Goal: Task Accomplishment & Management: Complete application form

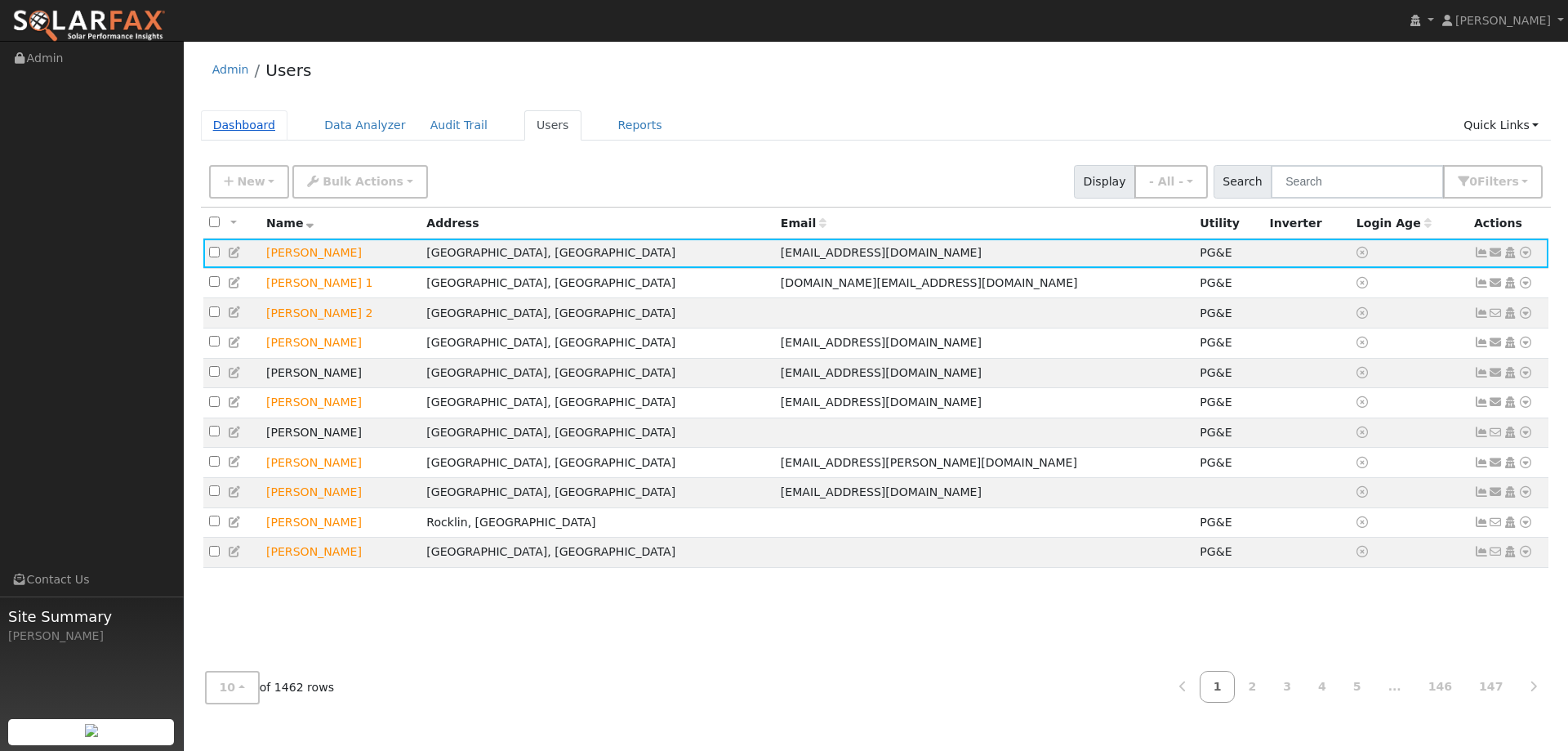
click at [241, 126] on link "Dashboard" at bounding box center [244, 126] width 87 height 30
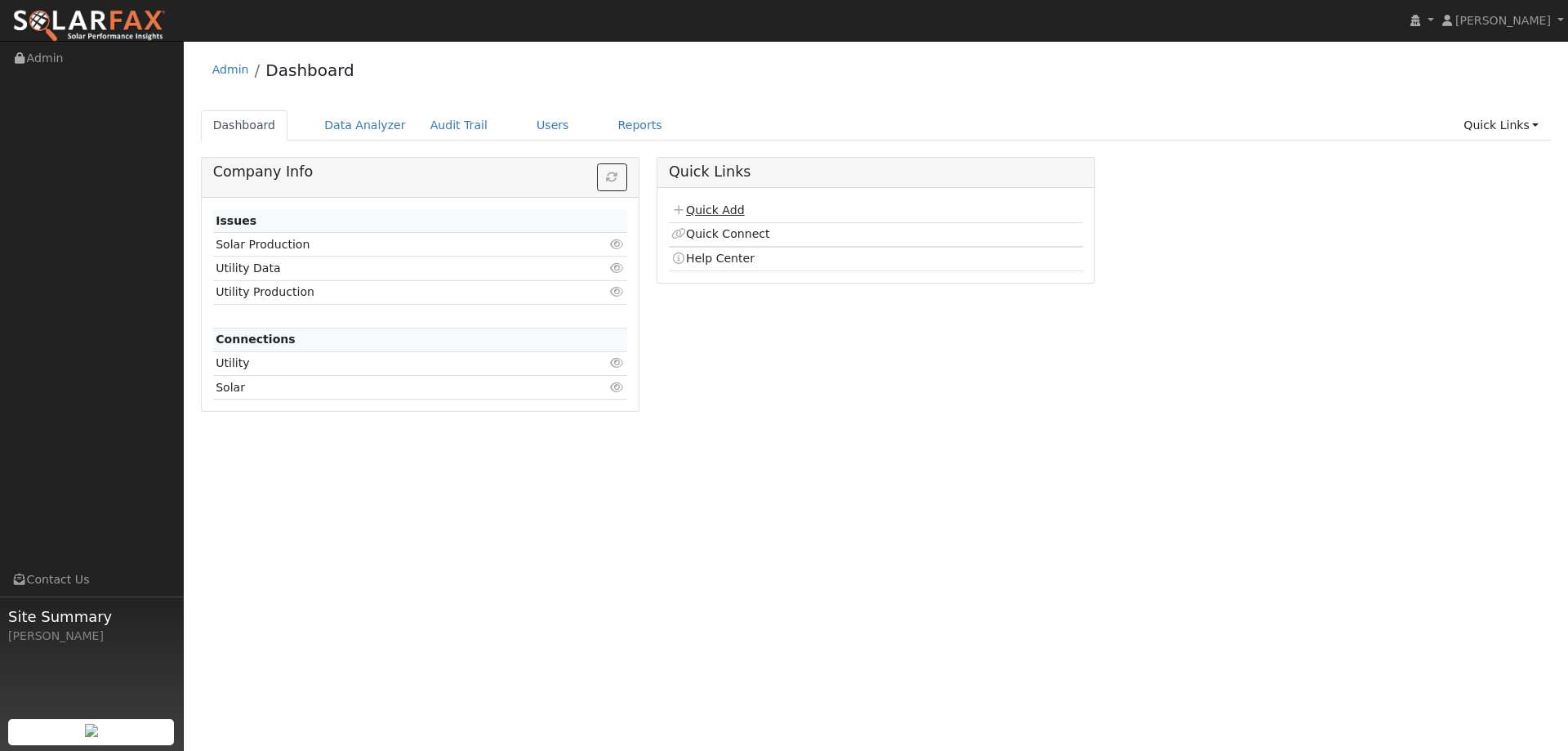
click at [697, 211] on link "Quick Add" at bounding box center [707, 210] width 72 height 13
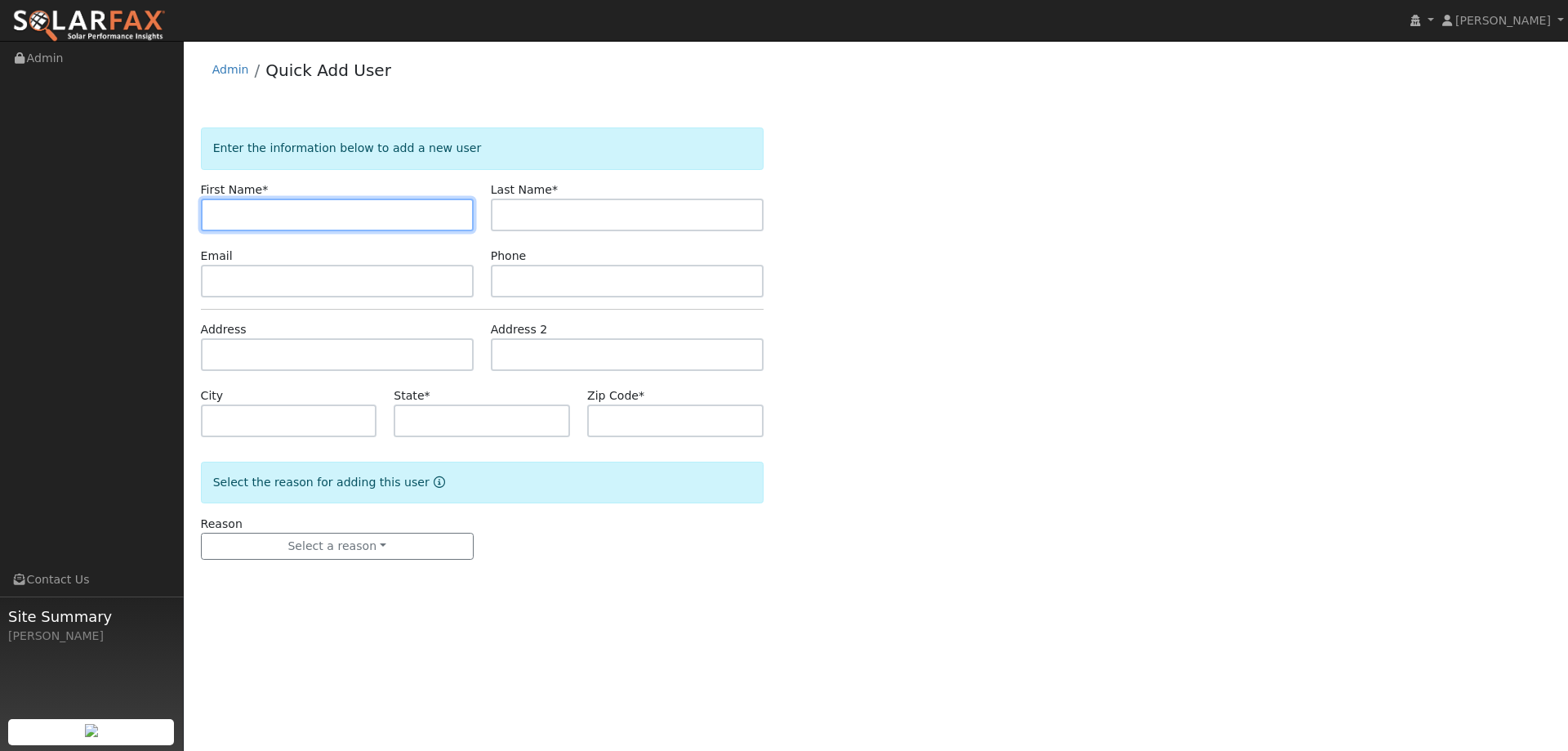
click at [226, 210] on input "text" at bounding box center [338, 215] width 273 height 32
click at [245, 207] on input "text" at bounding box center [338, 215] width 273 height 32
paste input "[PERSON_NAME]"
click at [216, 220] on input "[PERSON_NAME]" at bounding box center [338, 215] width 273 height 32
type input "Bruce"
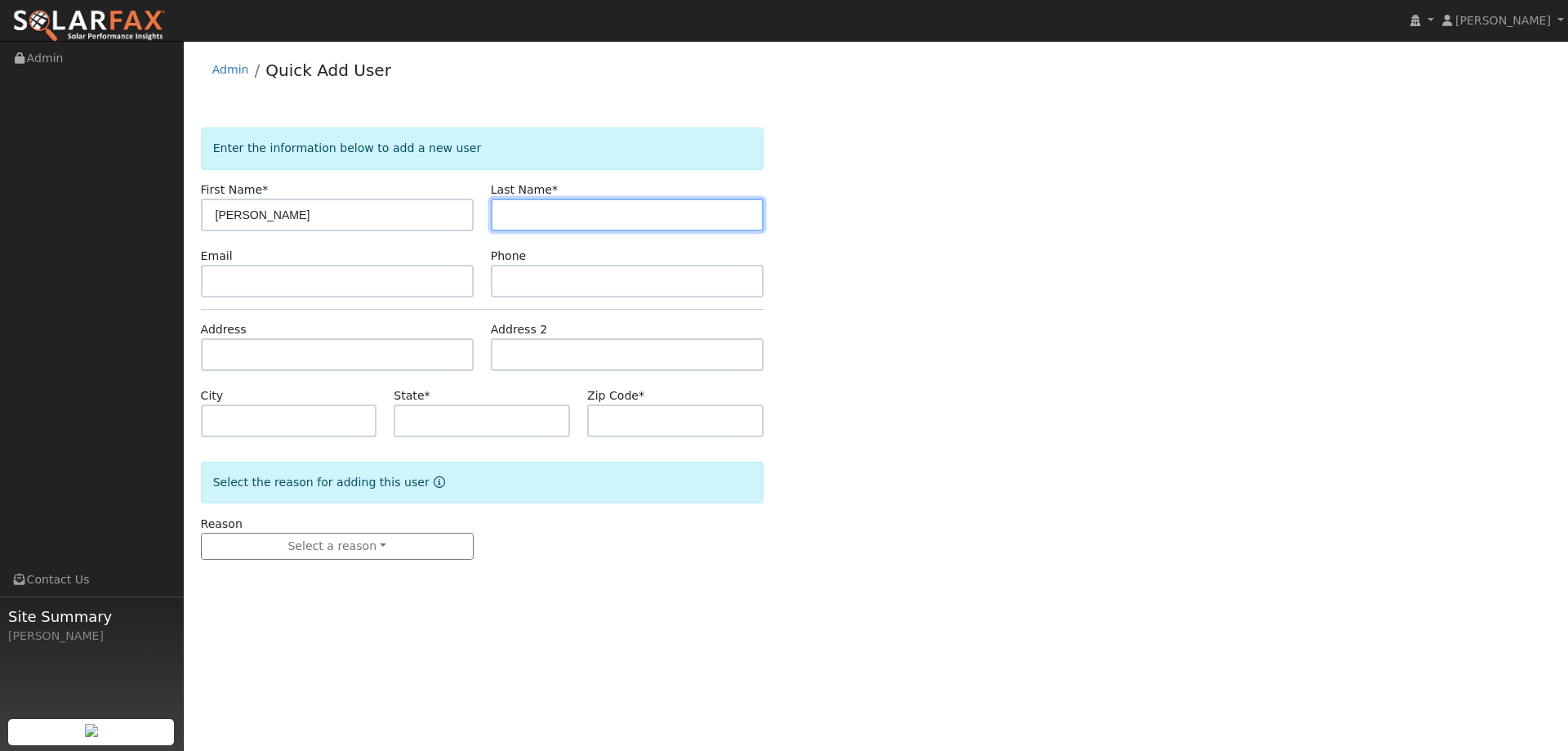
click at [550, 228] on input "text" at bounding box center [627, 215] width 273 height 32
click at [528, 216] on input "text" at bounding box center [627, 215] width 273 height 32
paste input "Green"
click at [507, 213] on input "Green" at bounding box center [627, 215] width 273 height 32
type input "Green"
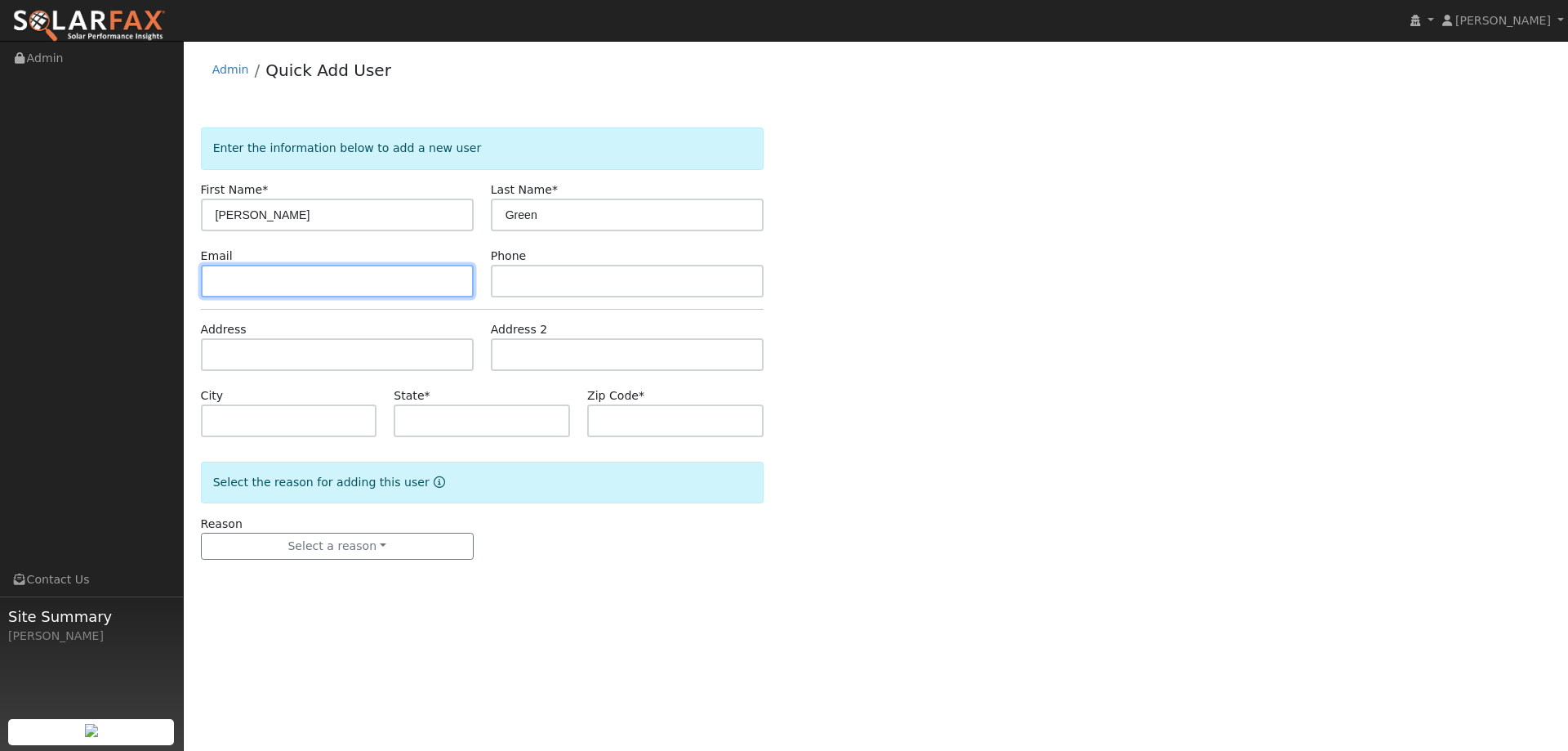
click at [343, 293] on input "text" at bounding box center [338, 280] width 273 height 32
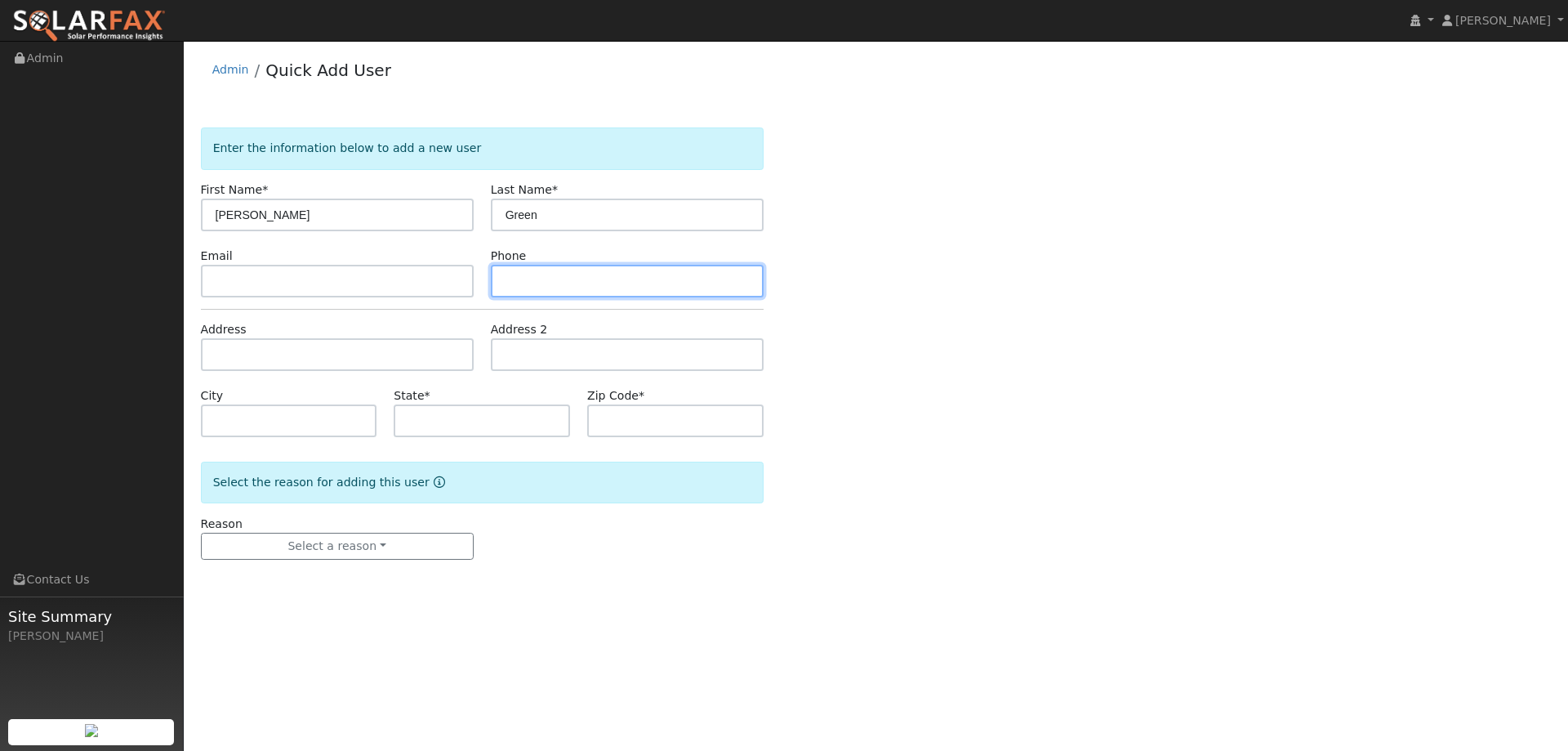
click at [574, 282] on input "text" at bounding box center [627, 280] width 273 height 32
paste input "(415) 612-7548"
type input "(415) 612-7548"
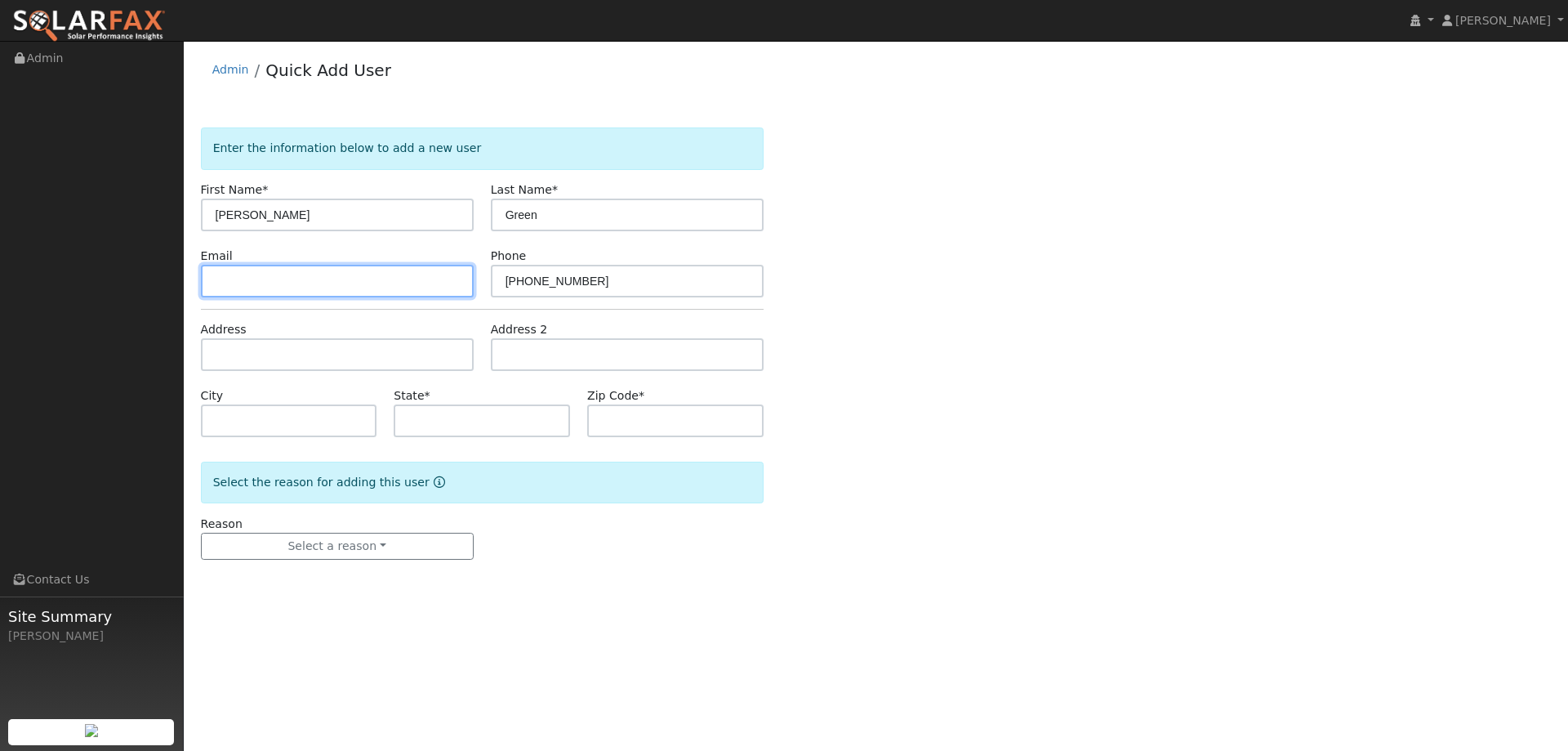
click at [336, 290] on input "text" at bounding box center [338, 280] width 273 height 32
click at [238, 279] on input "text" at bounding box center [338, 280] width 273 height 32
paste input "bruceg61@yahoo.com"
type input "bruceg61@yahoo.com"
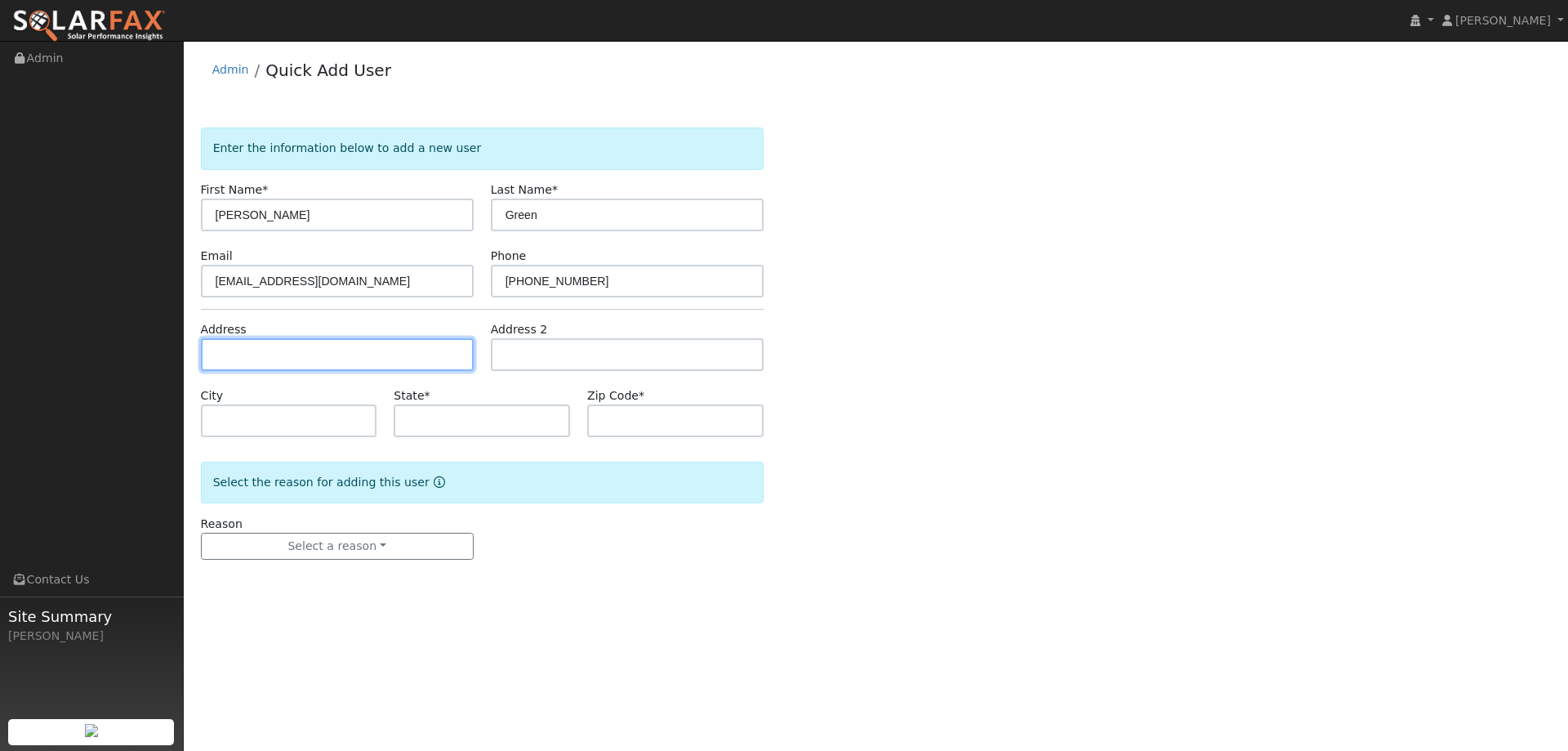
click at [288, 357] on input "text" at bounding box center [338, 354] width 273 height 32
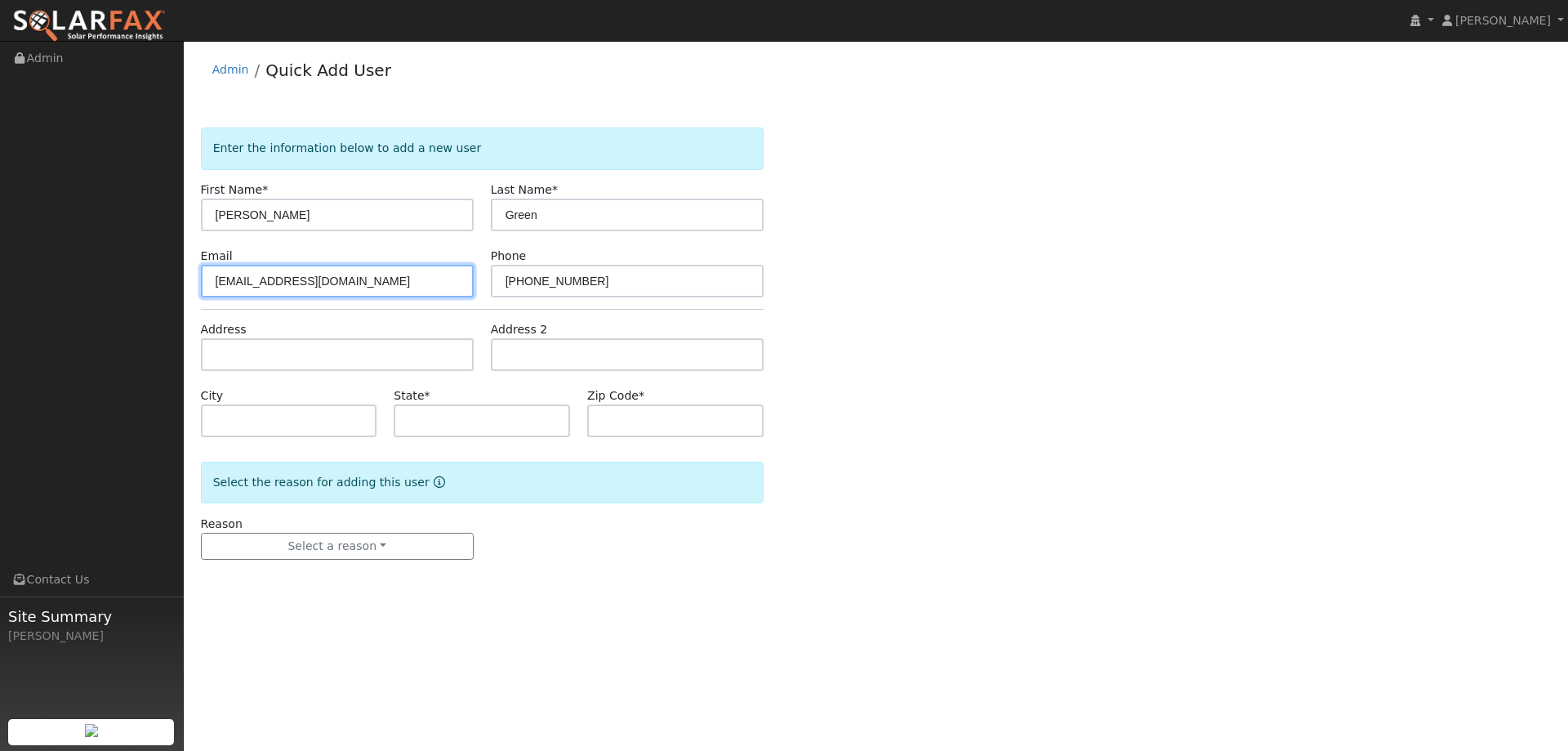
click at [214, 282] on input "[EMAIL_ADDRESS][DOMAIN_NAME]" at bounding box center [338, 280] width 273 height 32
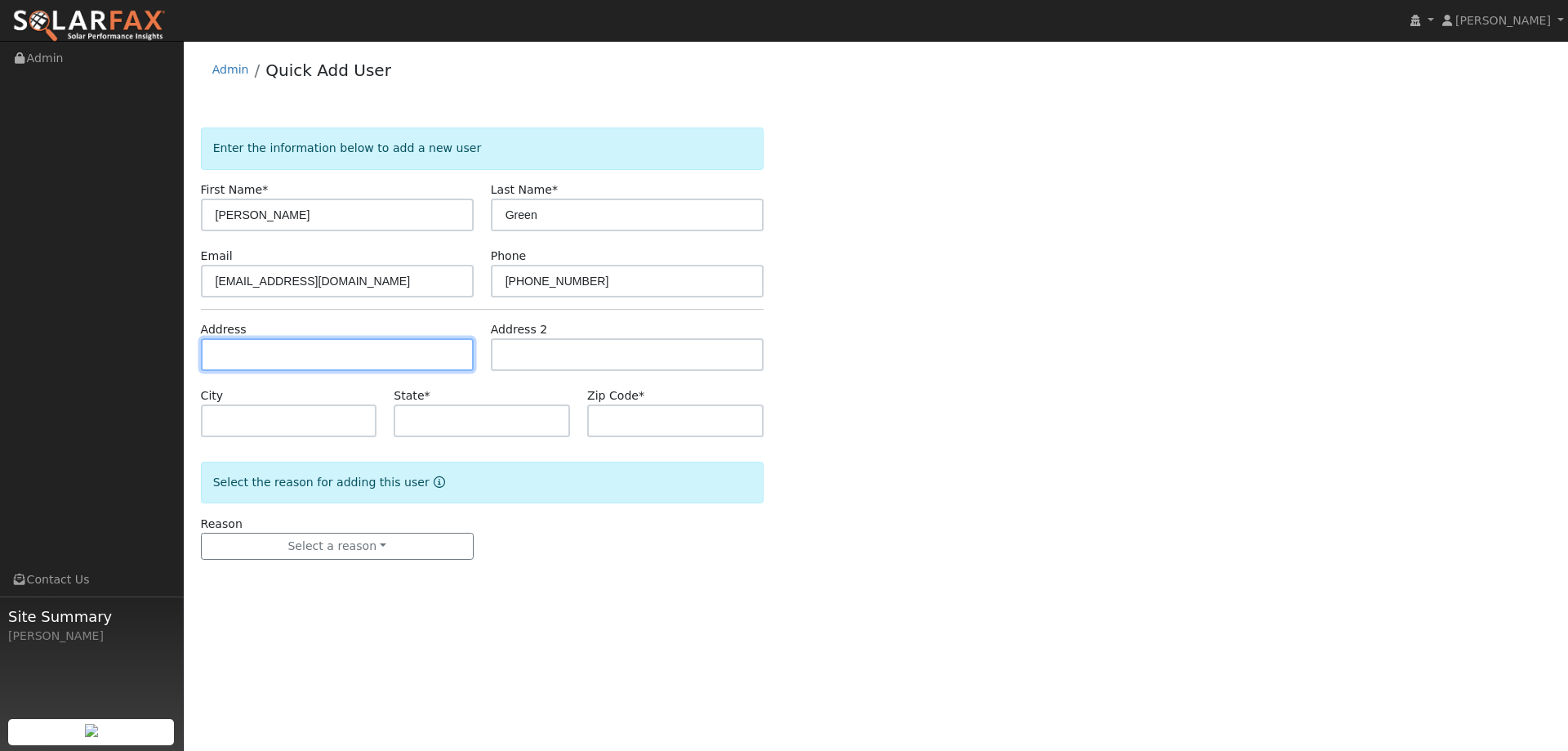
click at [270, 369] on input "text" at bounding box center [338, 354] width 273 height 32
click at [247, 350] on input "text" at bounding box center [338, 354] width 273 height 32
paste input "567 Hastings Dr"
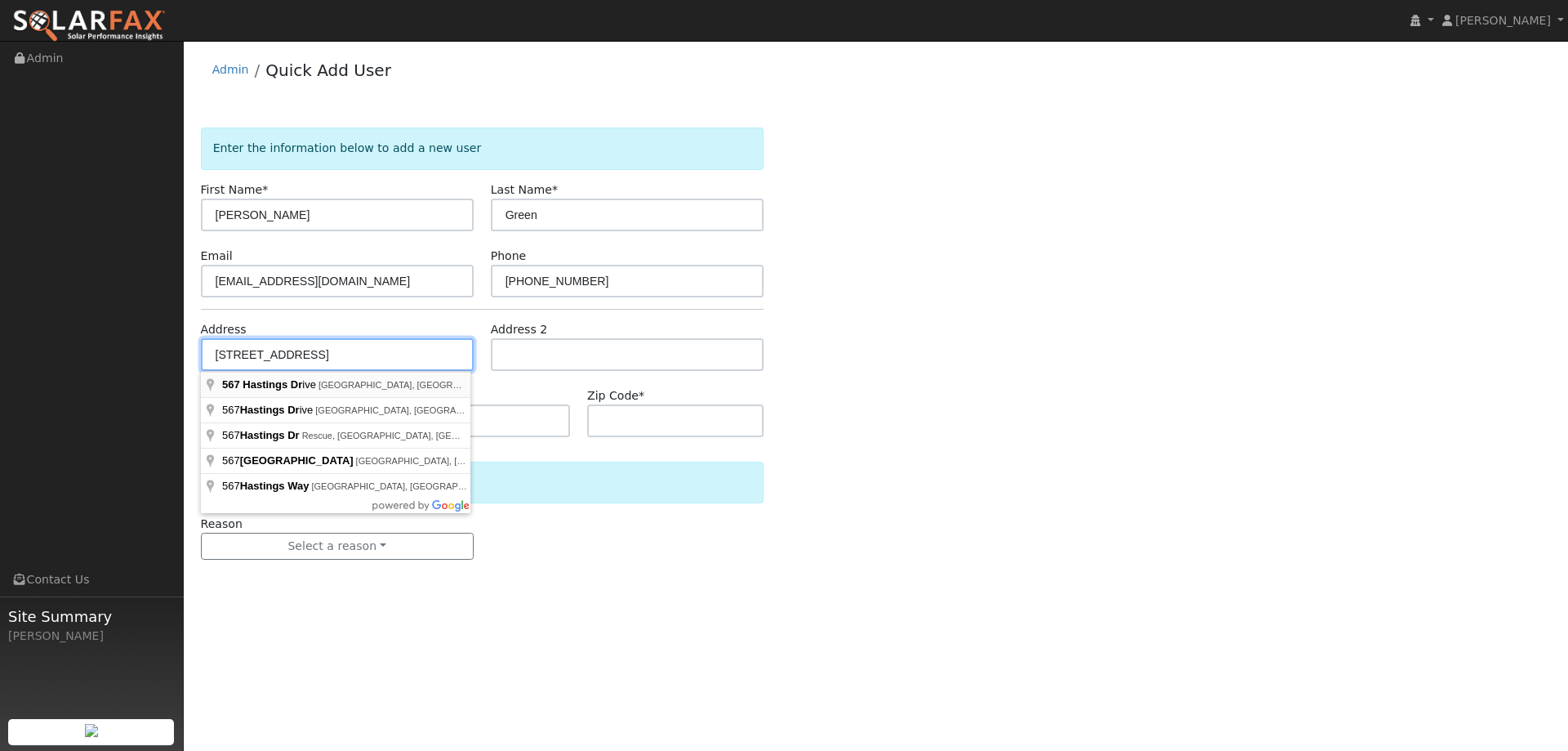
type input "567 Hastings Drive"
type input "Benicia"
type input "CA"
type input "94510"
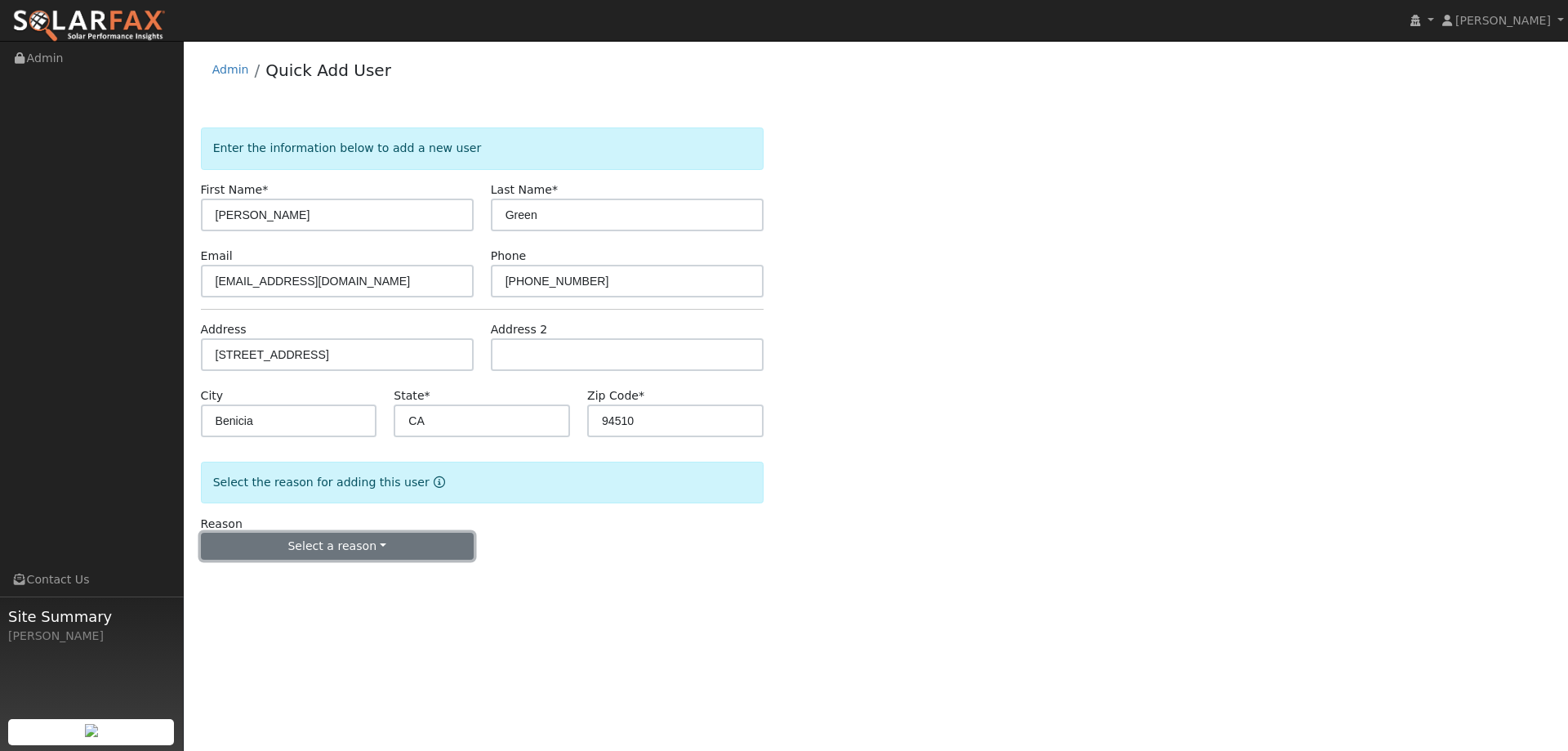
click at [382, 541] on button "Select a reason" at bounding box center [338, 546] width 273 height 27
click at [309, 577] on link "New lead" at bounding box center [292, 580] width 180 height 22
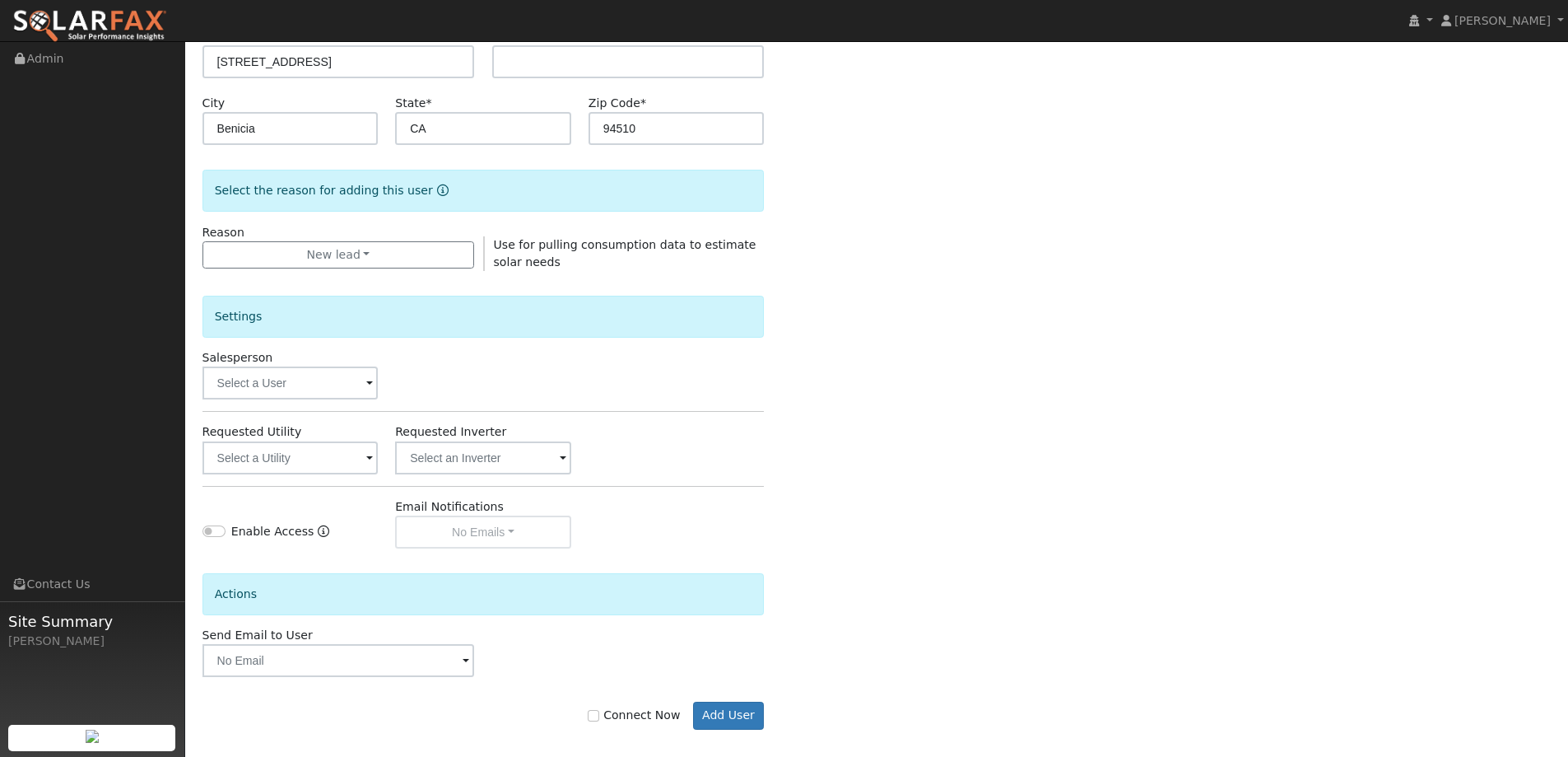
scroll to position [309, 0]
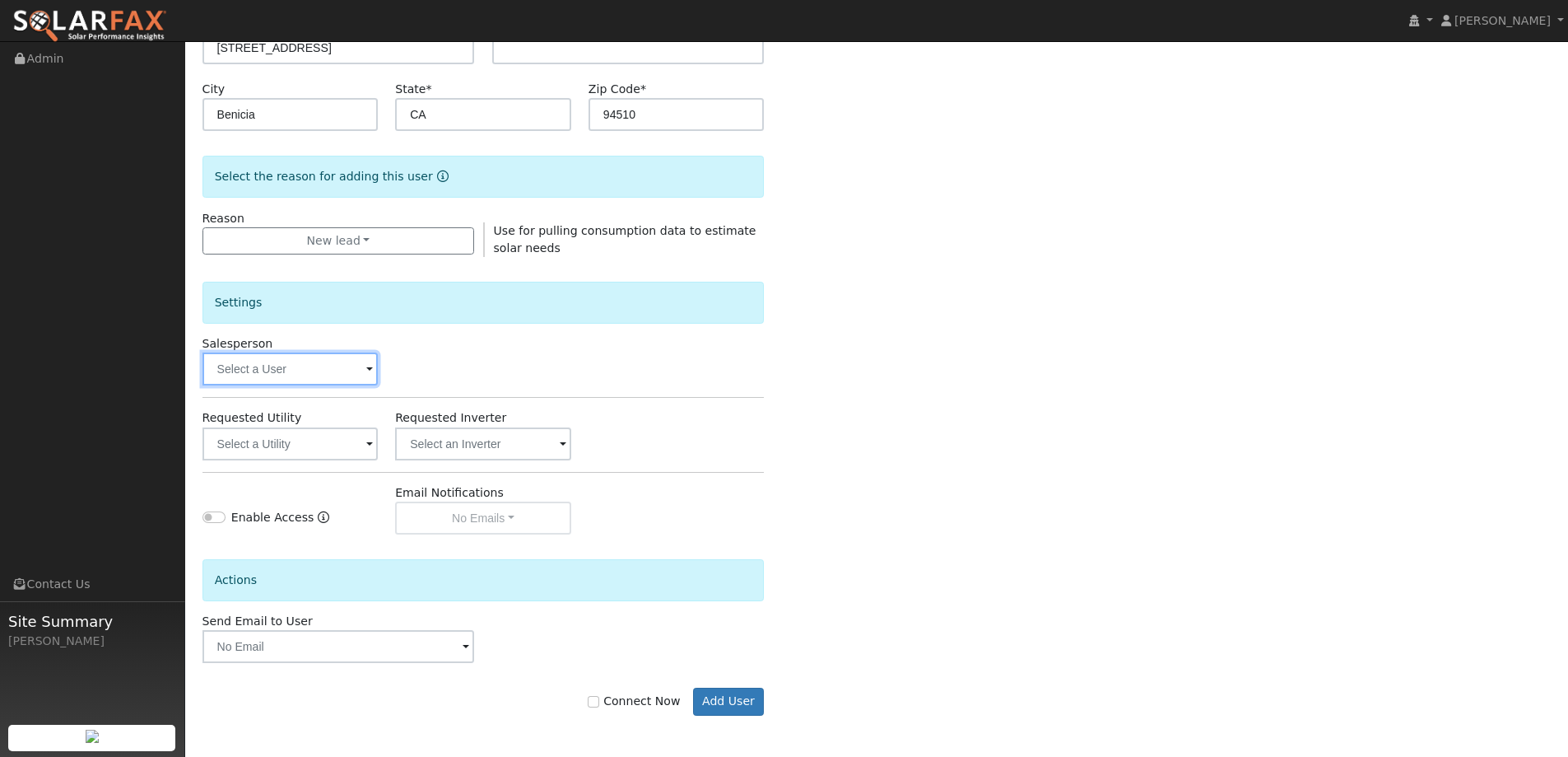
click at [336, 386] on input "text" at bounding box center [291, 368] width 176 height 33
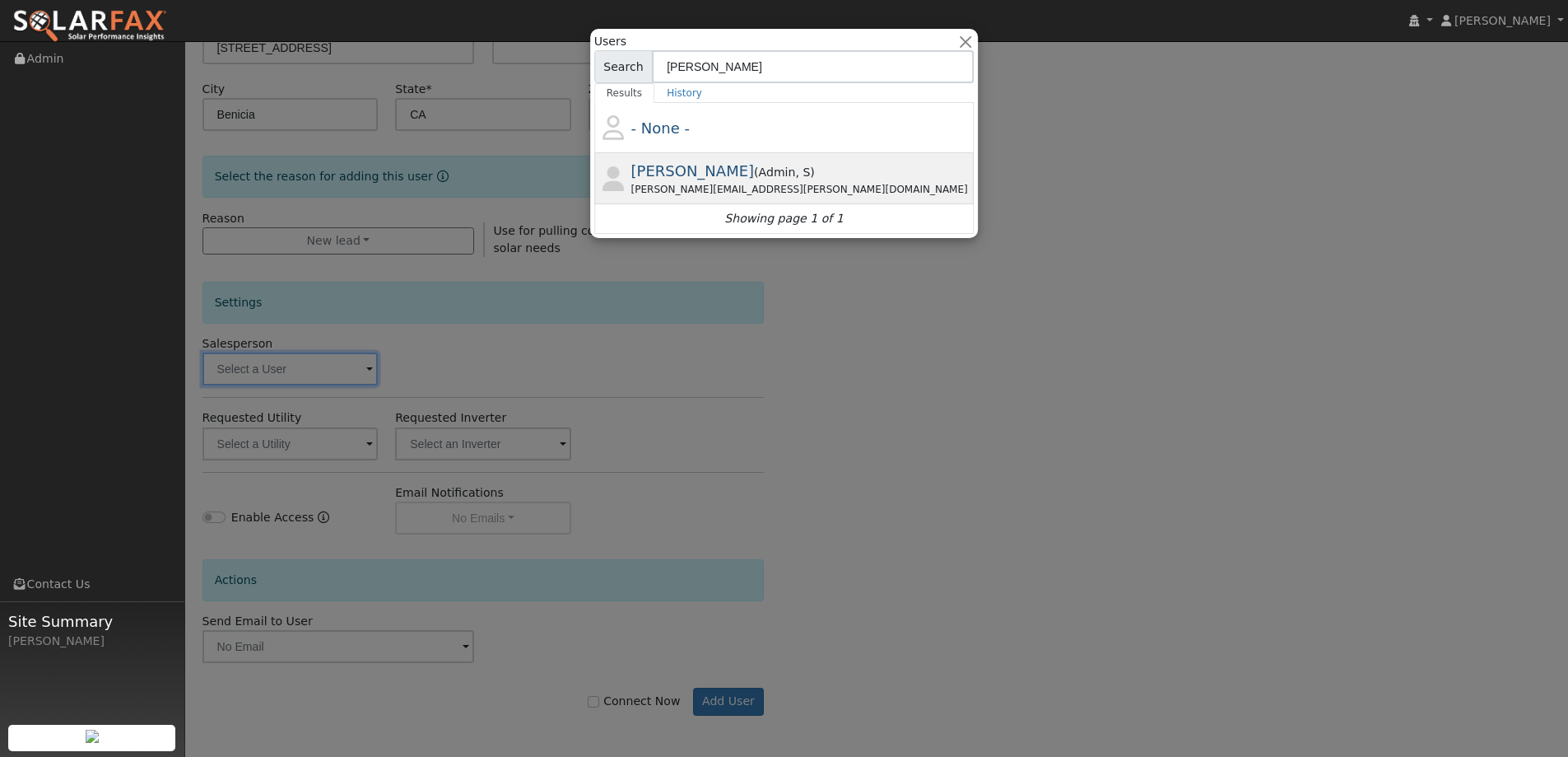
type input "jon"
click at [815, 173] on div "Jon Landsman ( Admin , S ) Jon.landsman@ambrosesolar.com" at bounding box center [801, 179] width 340 height 37
type input "Jon Landsman"
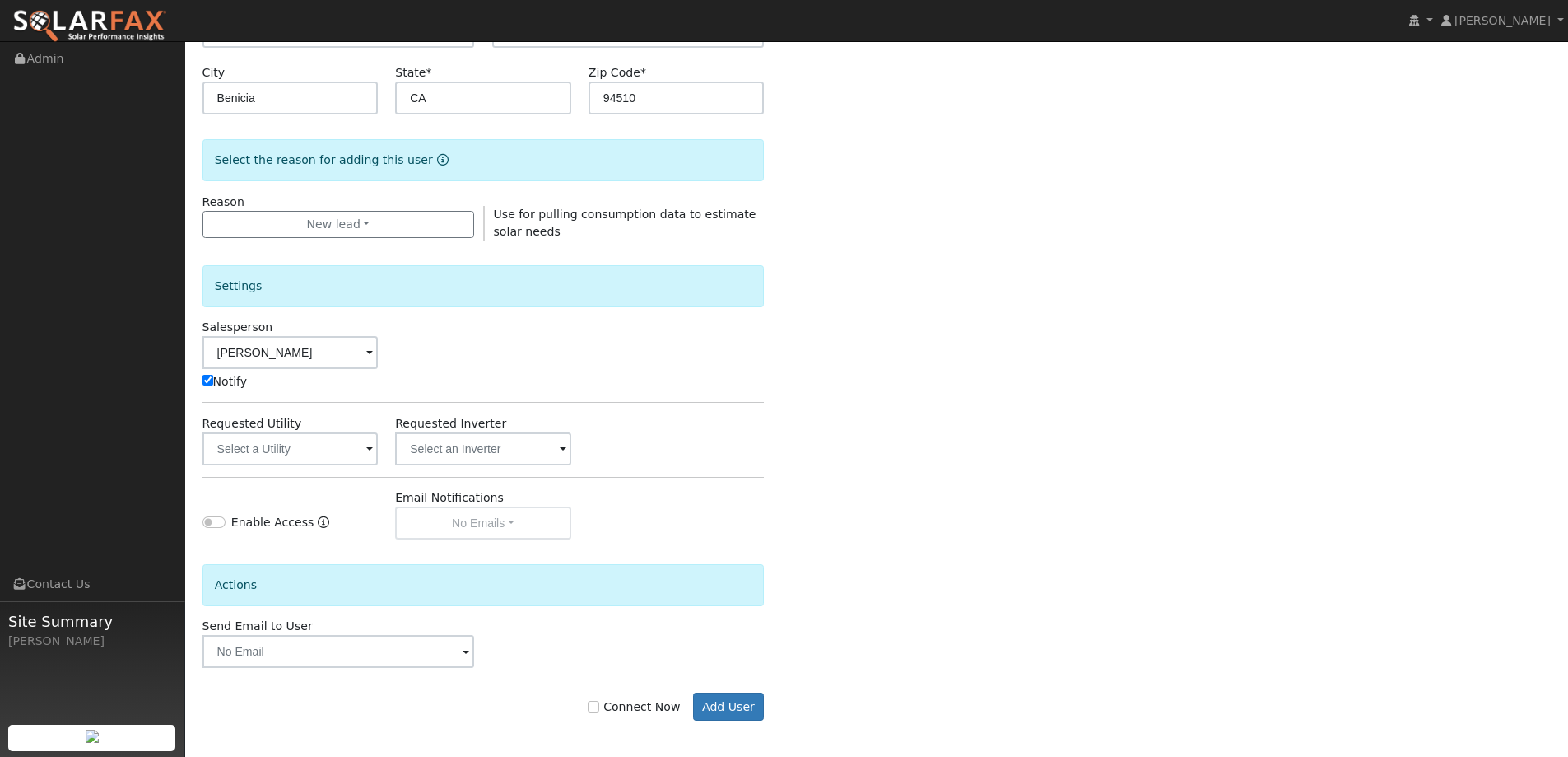
scroll to position [331, 0]
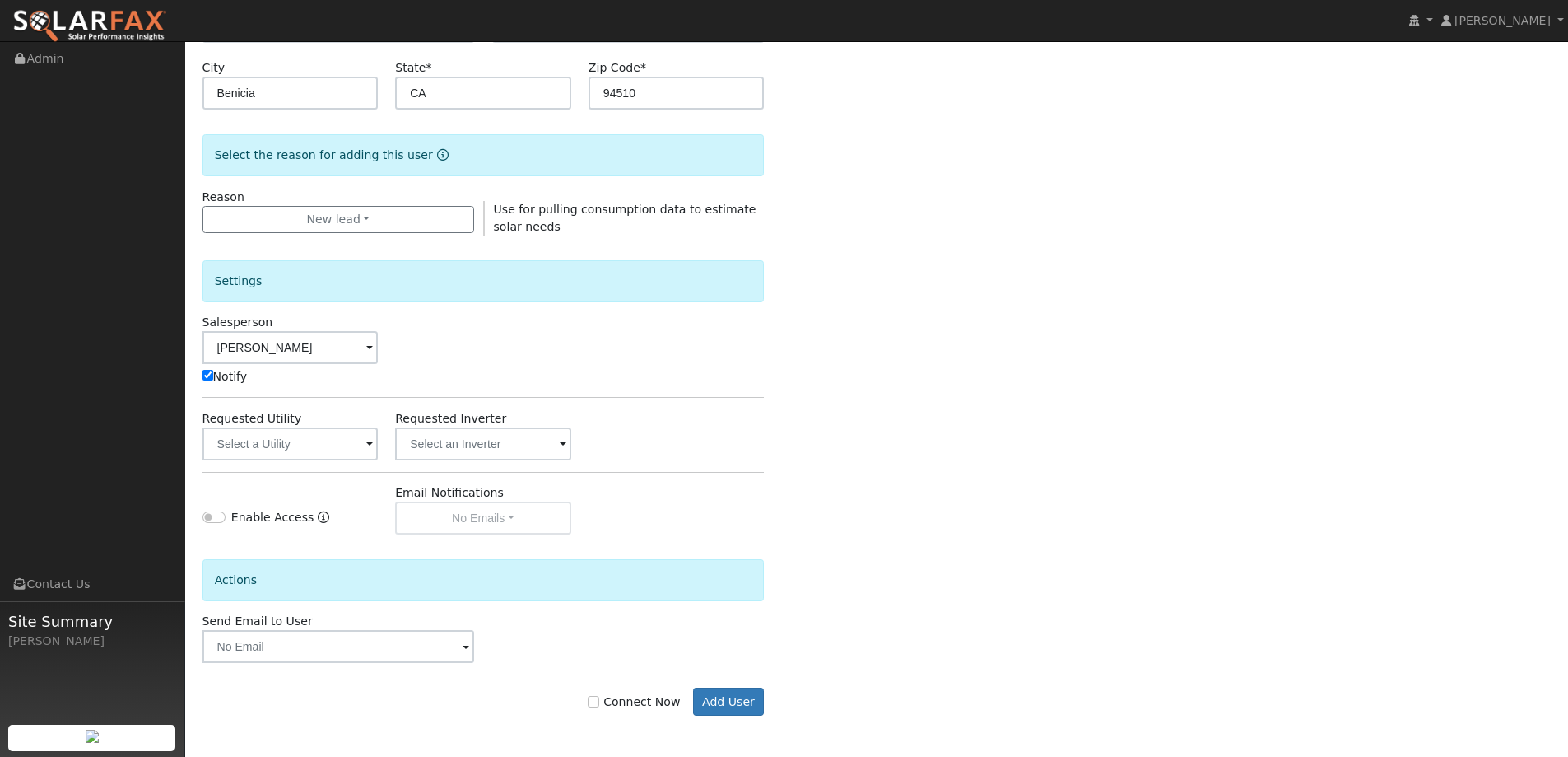
click at [615, 706] on label "Connect Now" at bounding box center [634, 702] width 92 height 18
click at [599, 706] on input "Connect Now" at bounding box center [593, 702] width 12 height 12
checkbox input "true"
click at [734, 708] on button "Add User" at bounding box center [728, 701] width 71 height 28
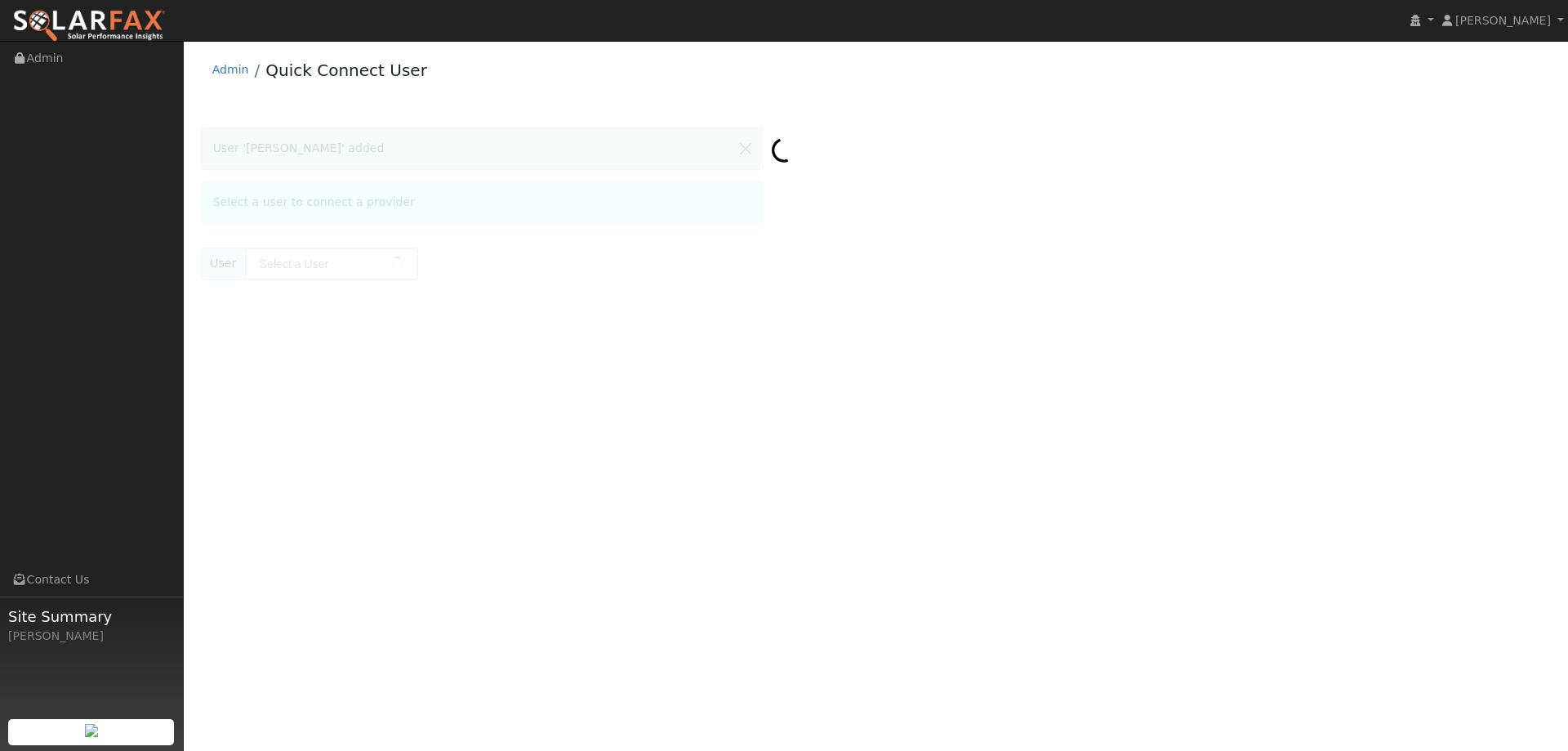
type input "[PERSON_NAME]"
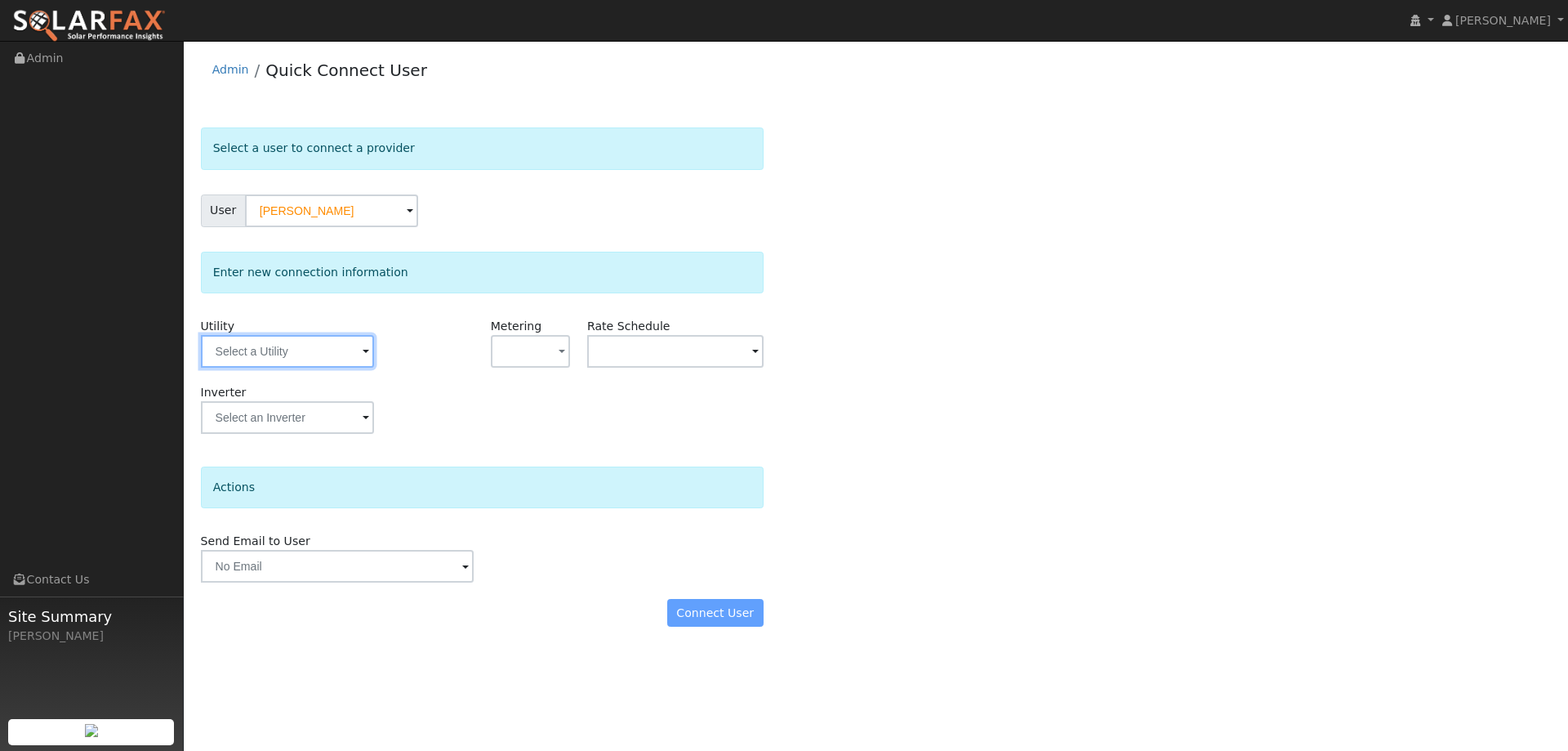
click at [277, 355] on input "text" at bounding box center [288, 351] width 173 height 32
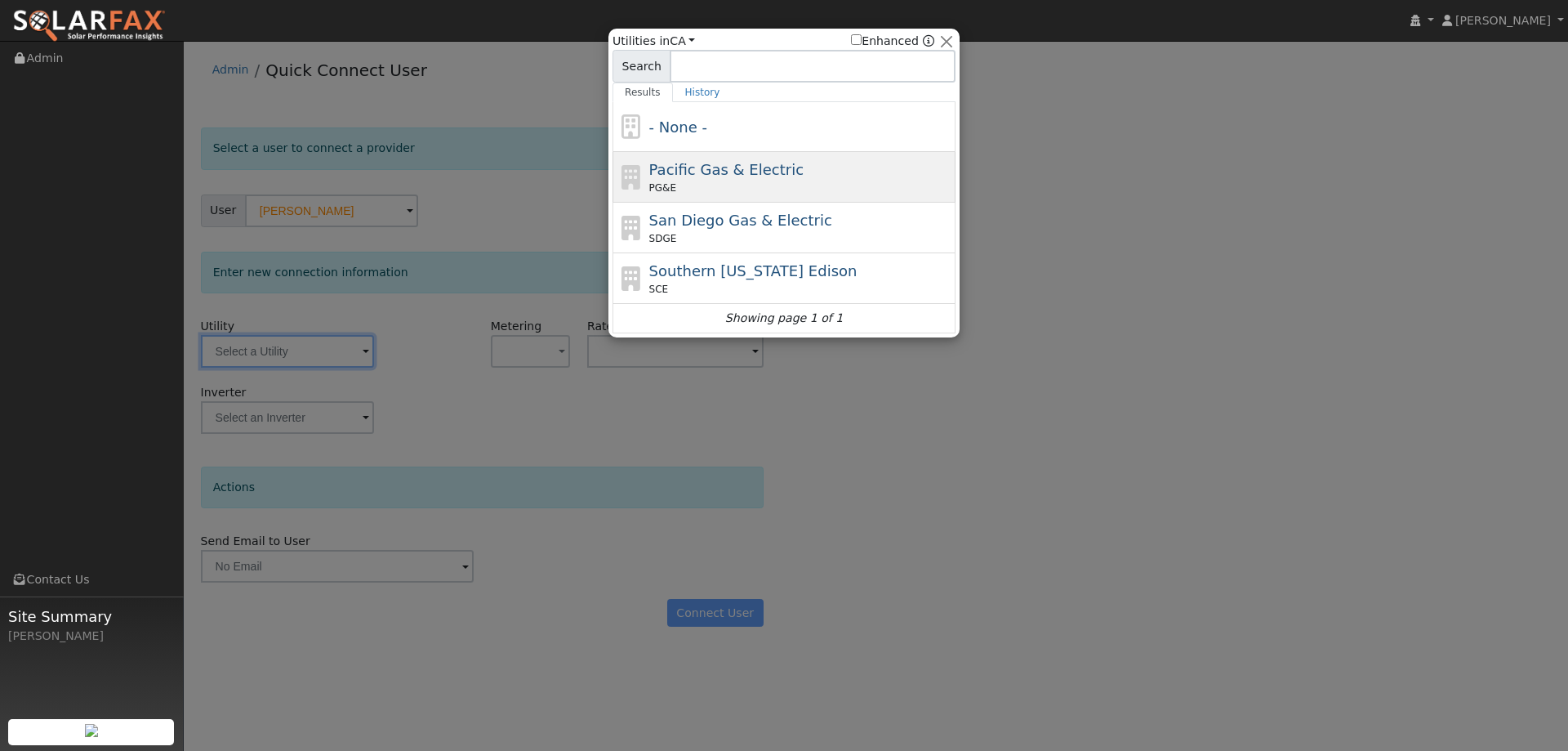
click at [782, 181] on div "PG&E" at bounding box center [801, 188] width 303 height 15
type input "PG&E"
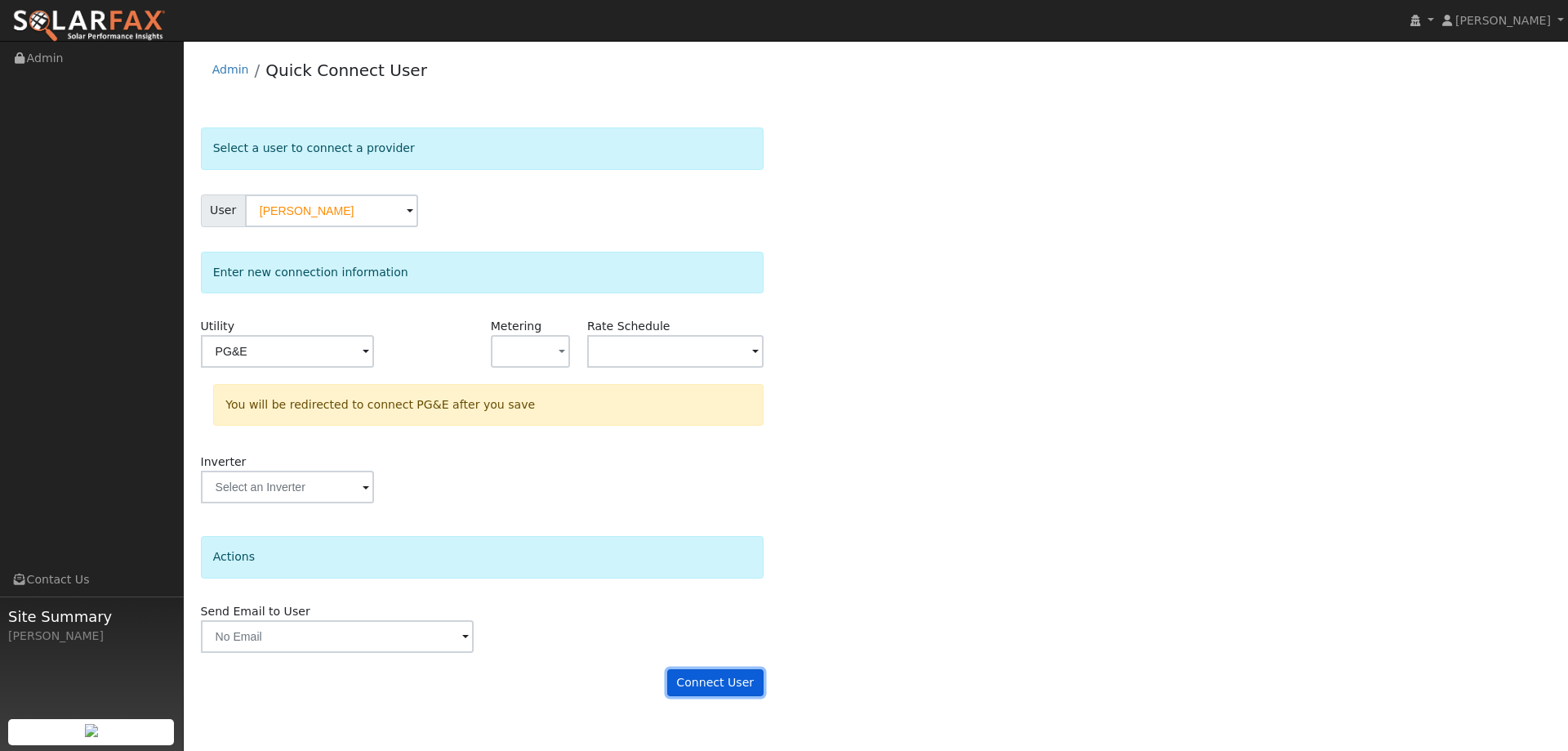
click at [711, 680] on button "Connect User" at bounding box center [715, 682] width 96 height 27
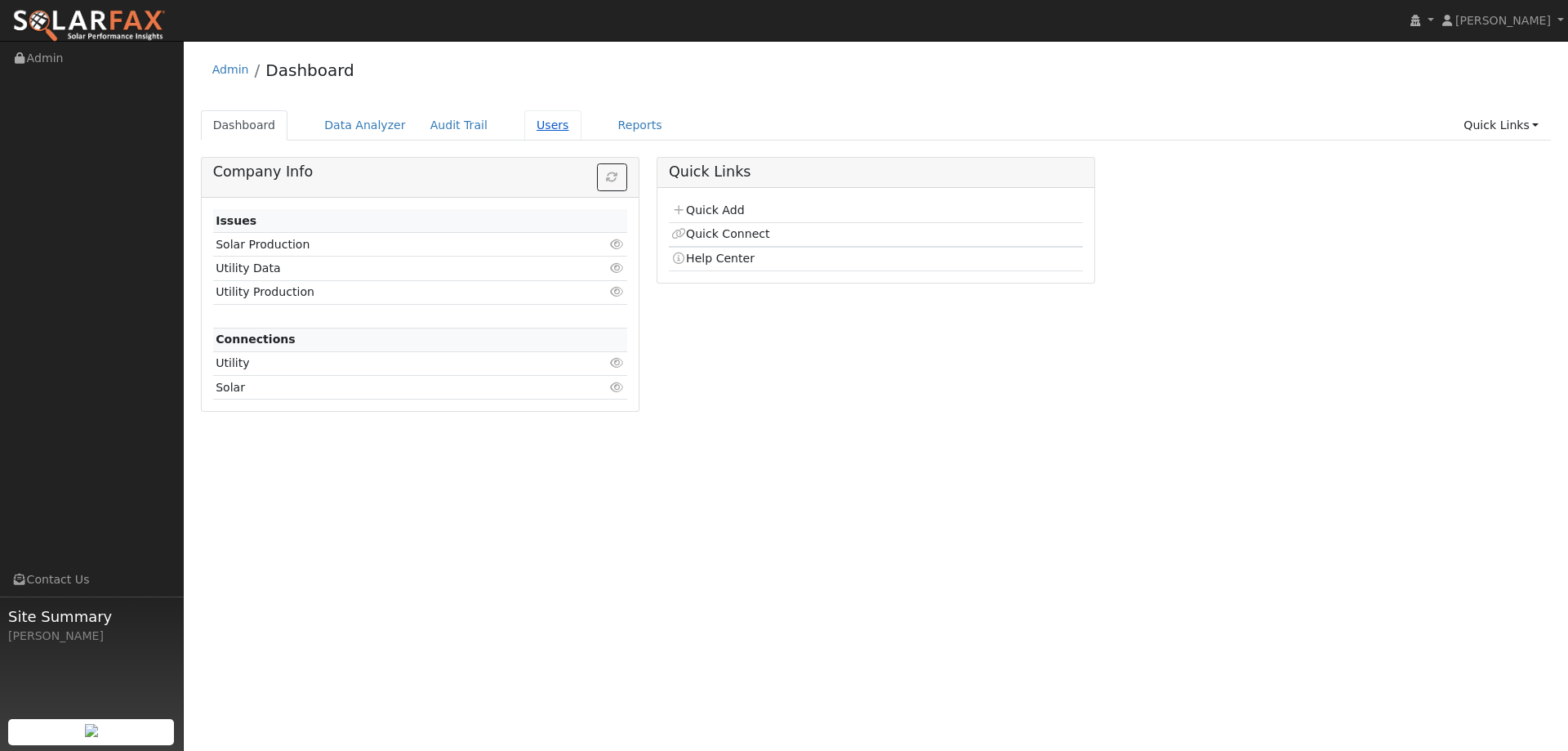
click at [527, 122] on link "Users" at bounding box center [552, 126] width 57 height 30
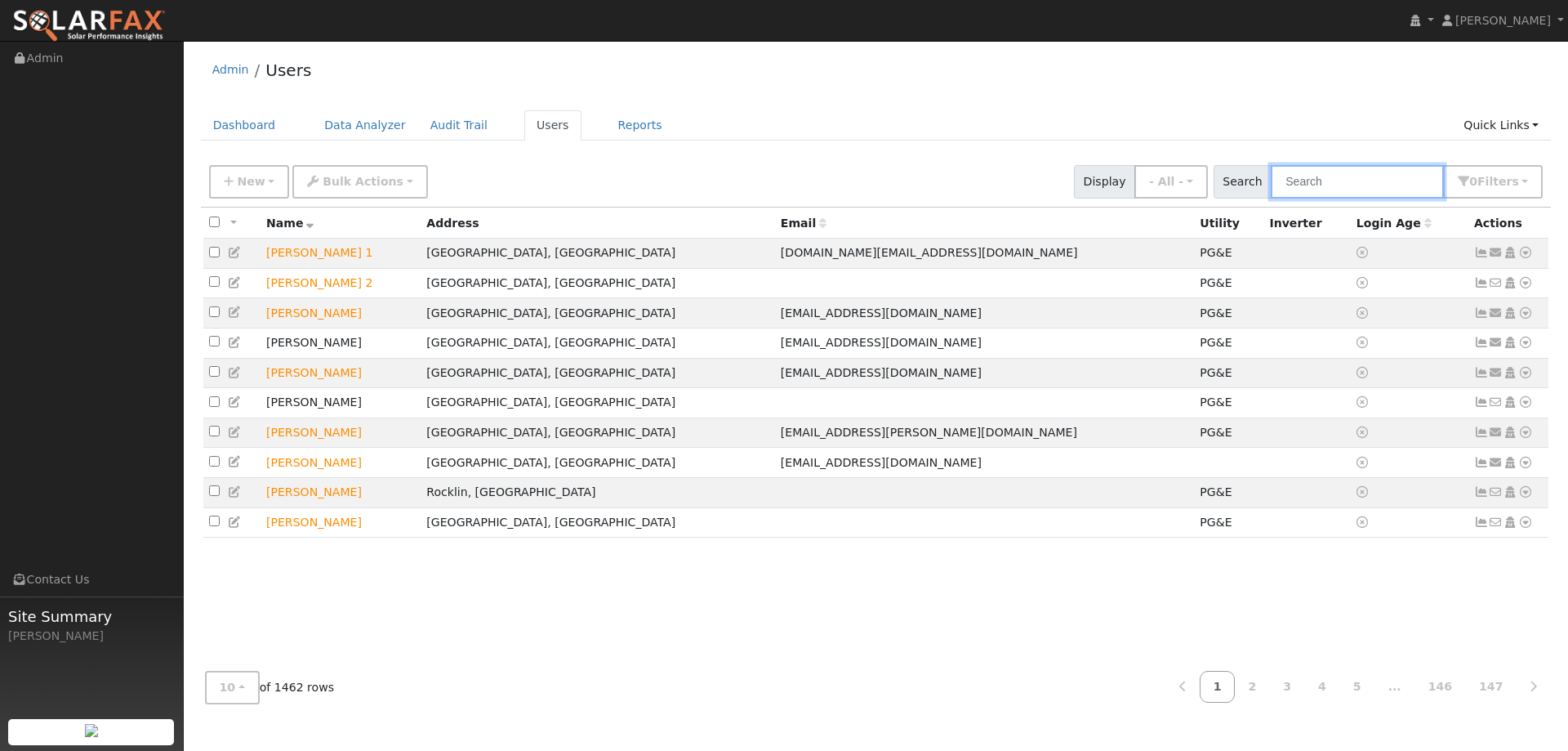
click at [1330, 174] on input "text" at bounding box center [1357, 181] width 173 height 33
paste input "[PERSON_NAME]"
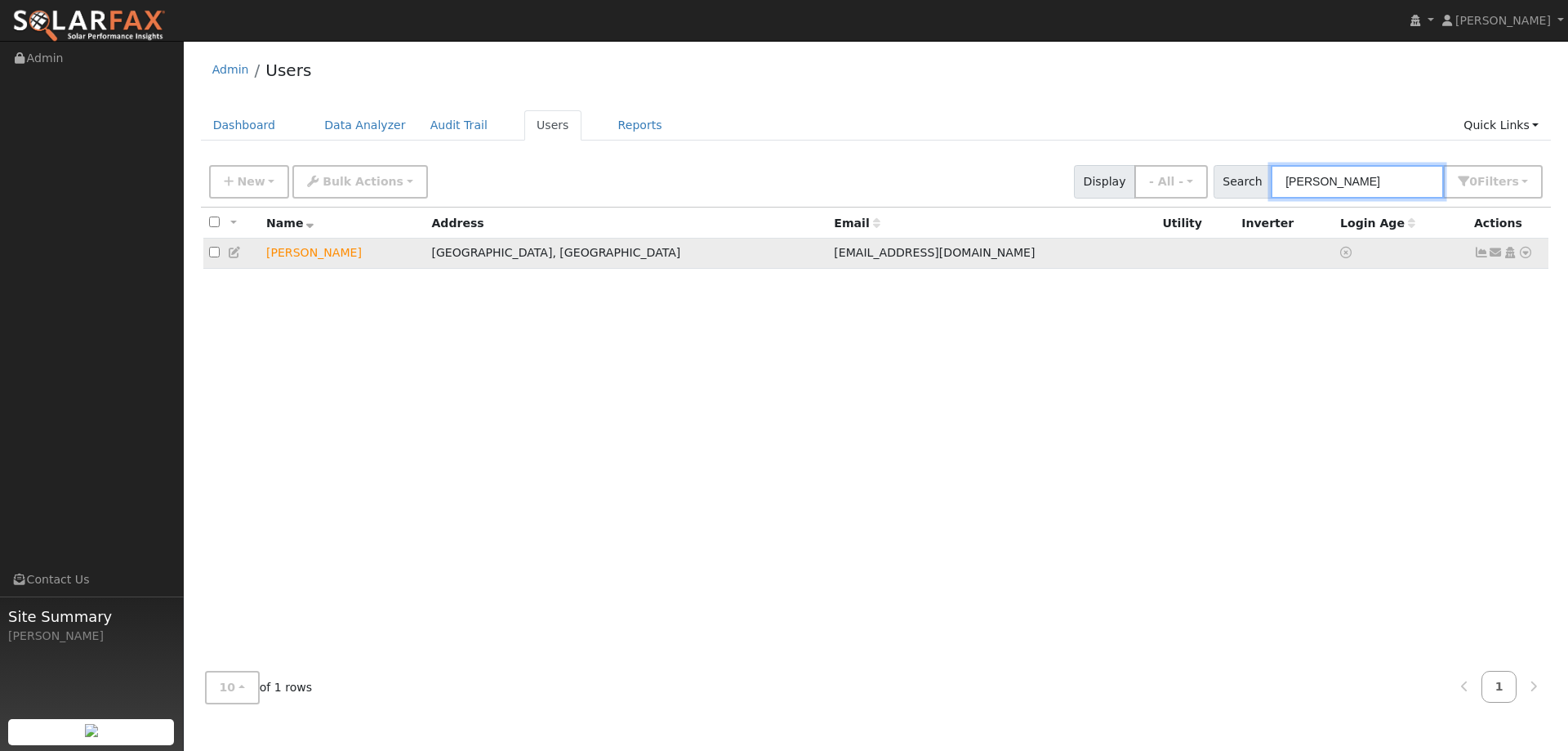
type input "[PERSON_NAME]"
click at [1524, 255] on icon at bounding box center [1526, 253] width 15 height 12
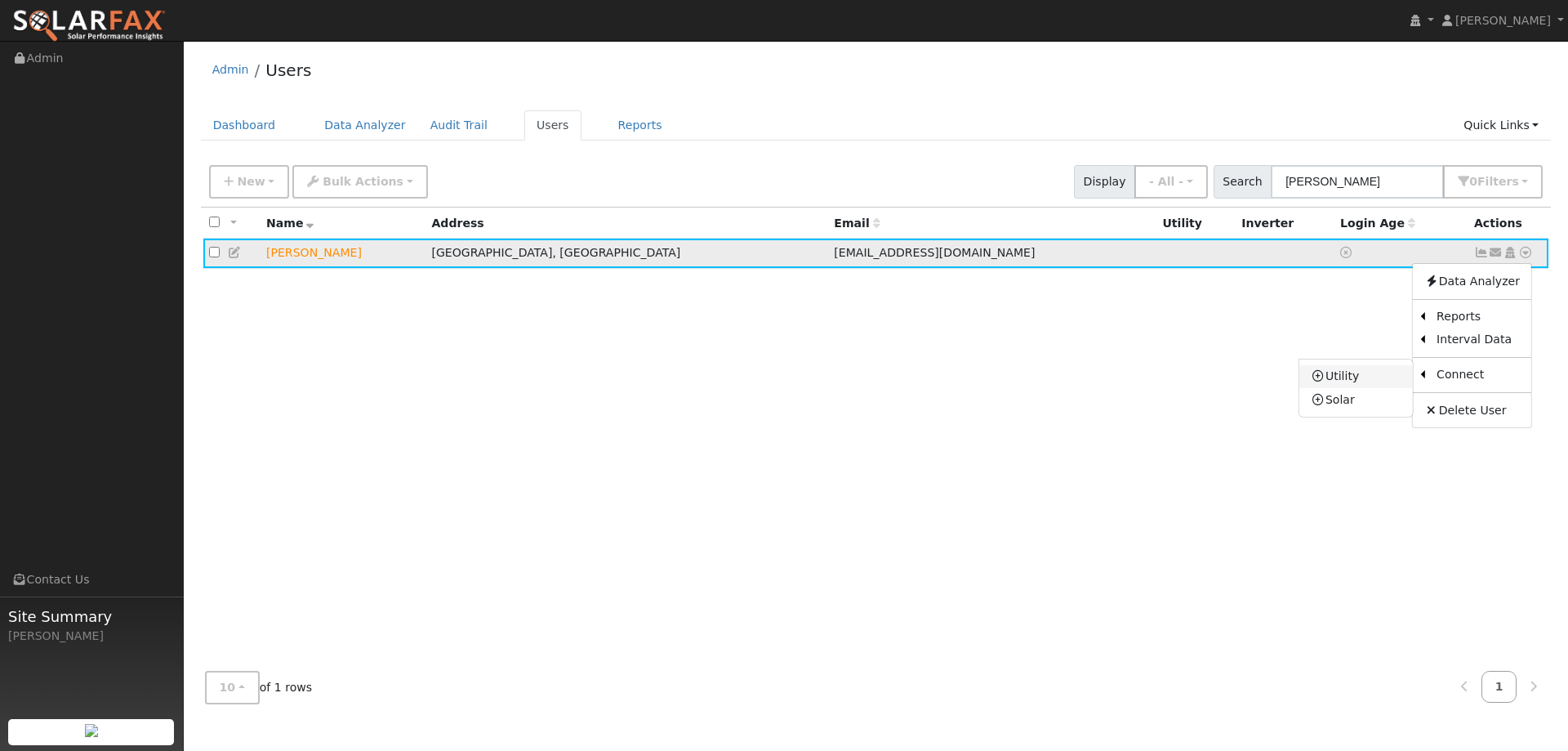
click at [1398, 376] on link "Utility" at bounding box center [1355, 376] width 114 height 22
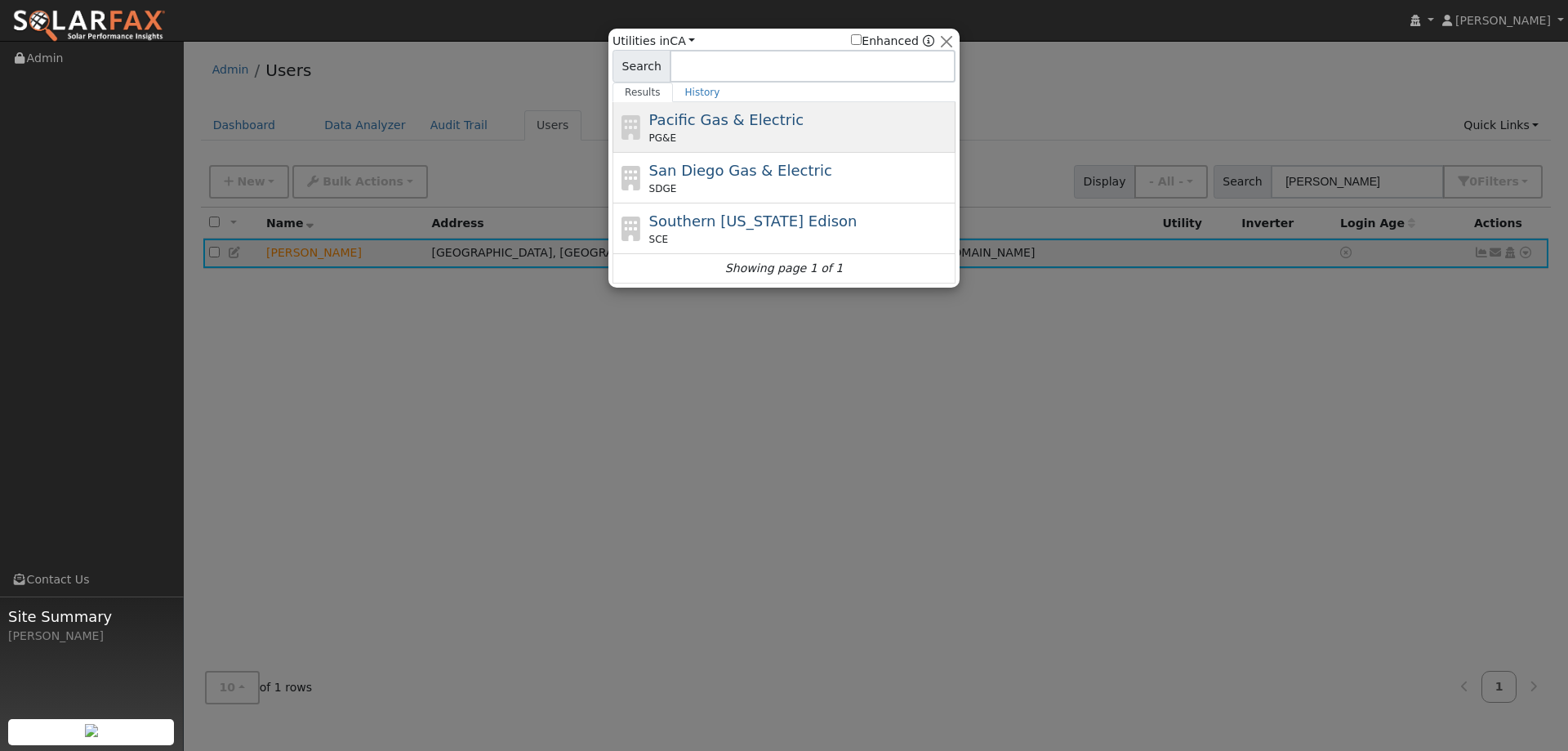
click at [800, 128] on div "Pacific Gas & Electric PG&E" at bounding box center [801, 127] width 303 height 37
